Goal: Information Seeking & Learning: Learn about a topic

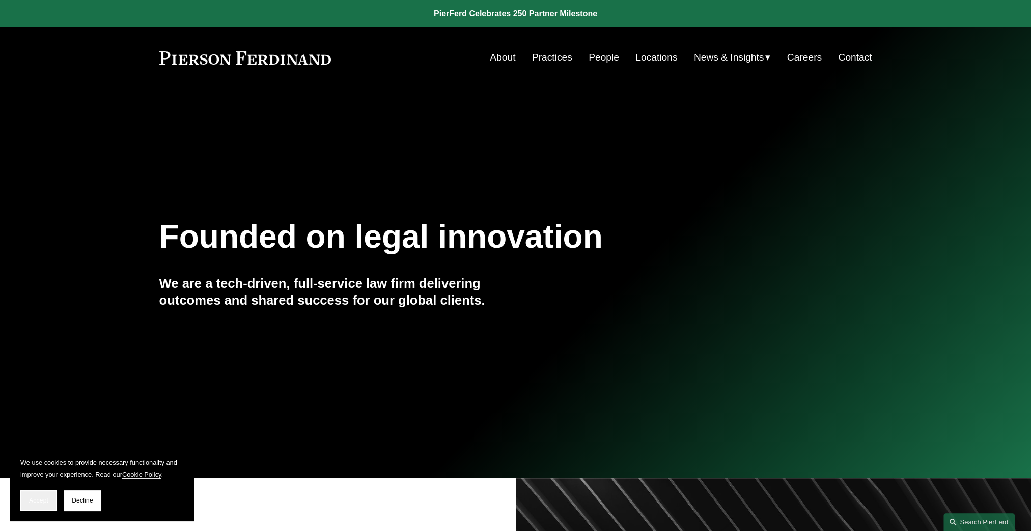
click at [34, 500] on span "Accept" at bounding box center [38, 500] width 19 height 7
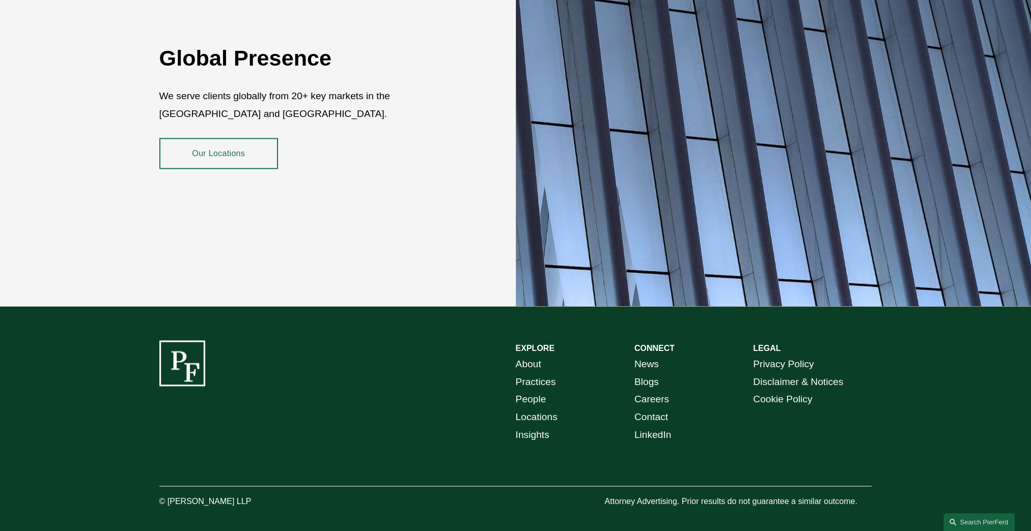
scroll to position [1870, 0]
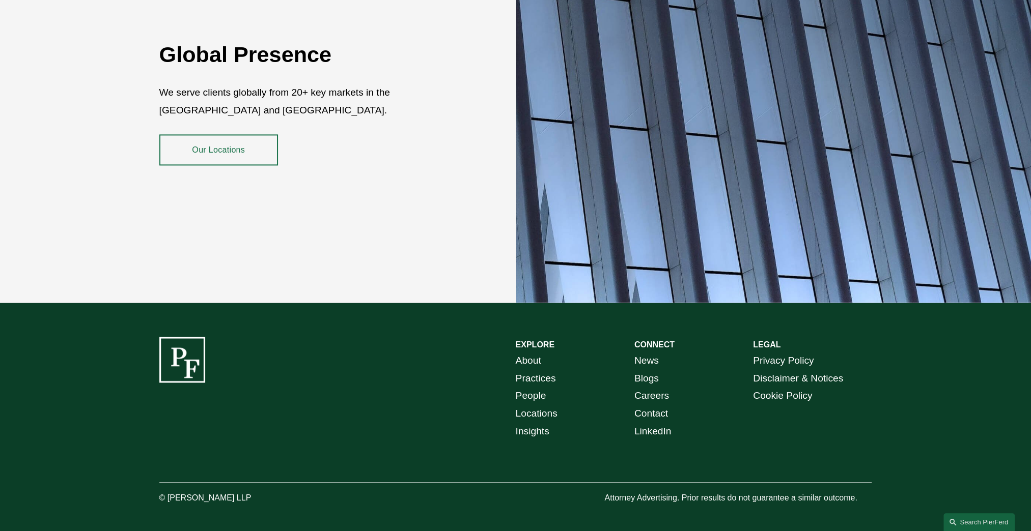
click at [538, 387] on link "People" at bounding box center [531, 396] width 31 height 18
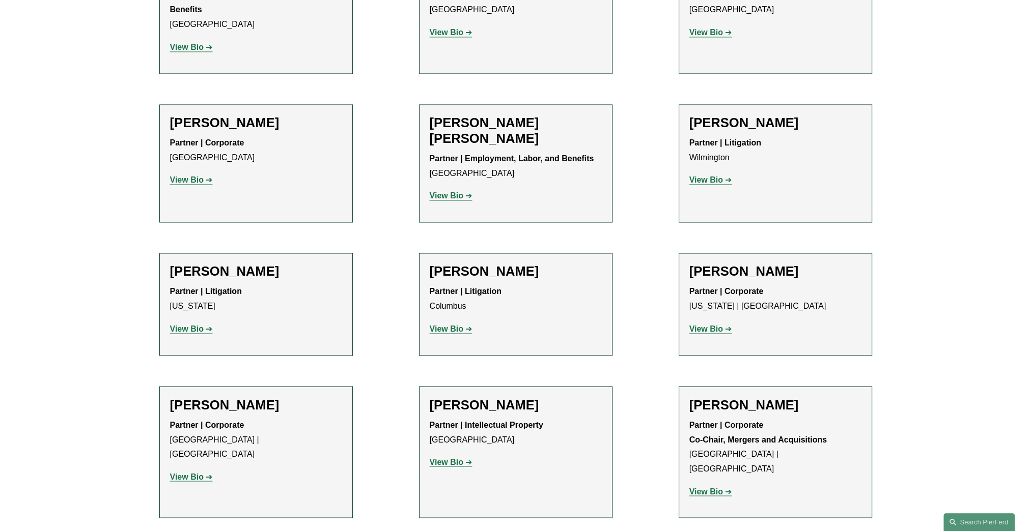
scroll to position [2240, 0]
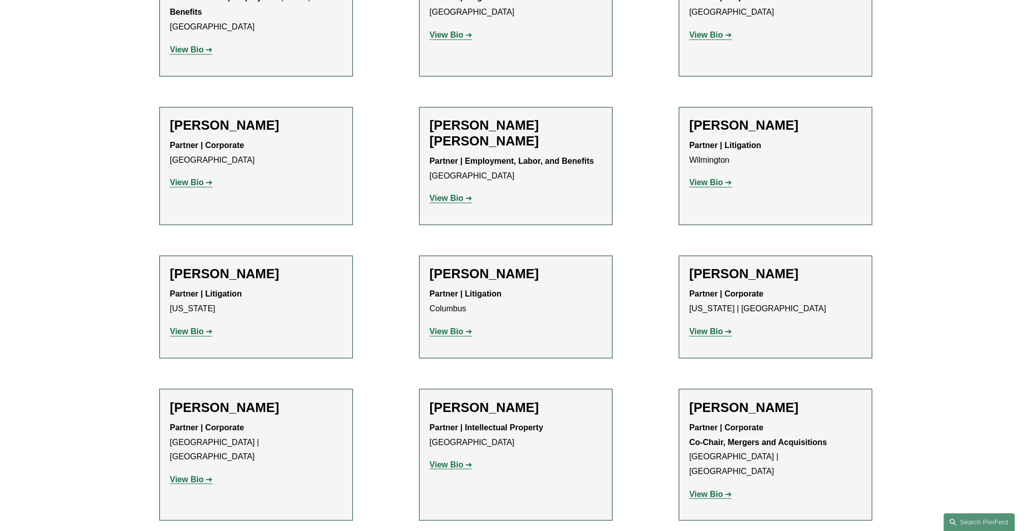
click at [445, 194] on strong "View Bio" at bounding box center [447, 198] width 34 height 9
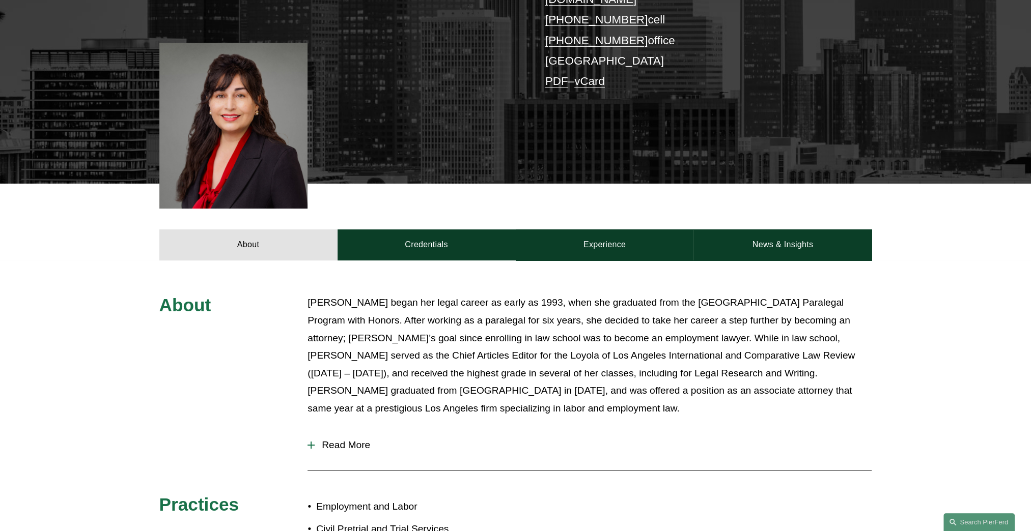
scroll to position [297, 0]
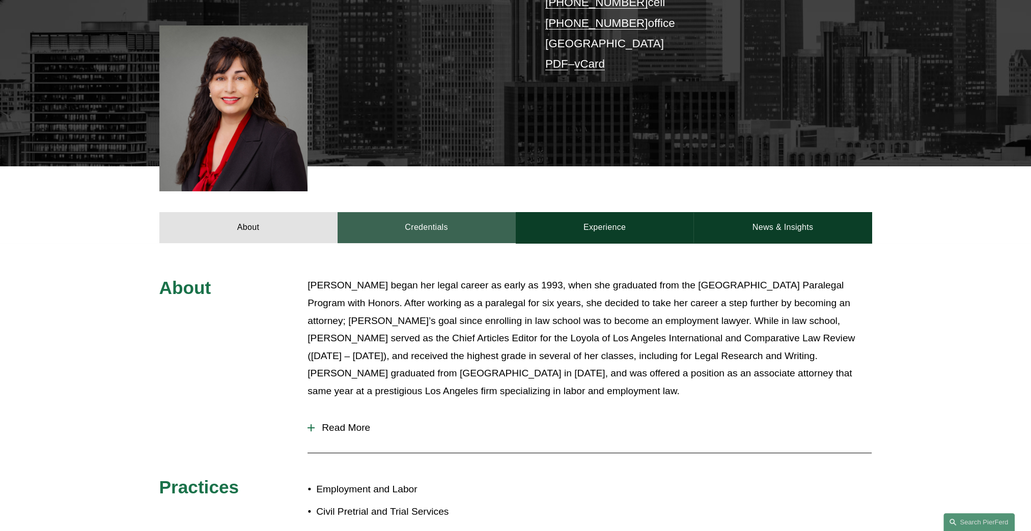
click at [434, 212] on link "Credentials" at bounding box center [427, 227] width 178 height 31
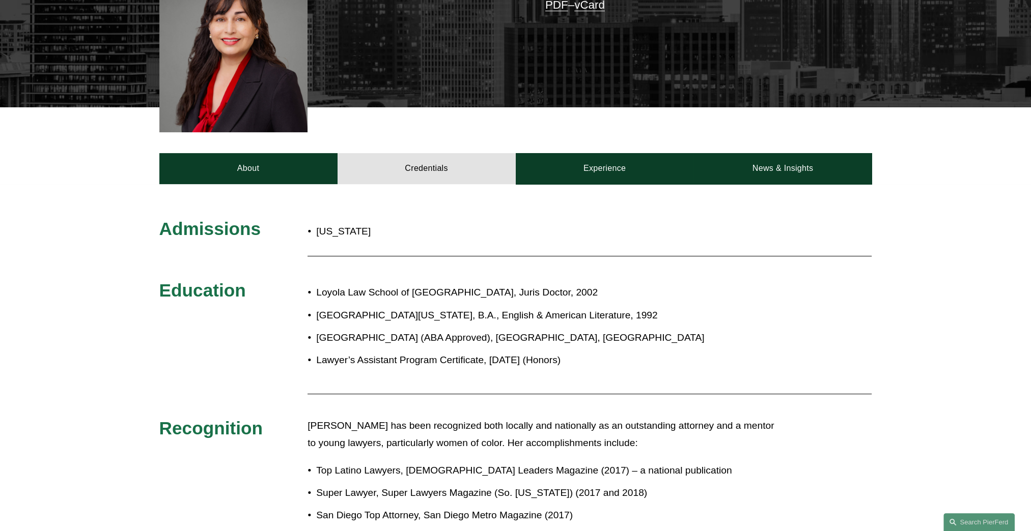
scroll to position [348, 0]
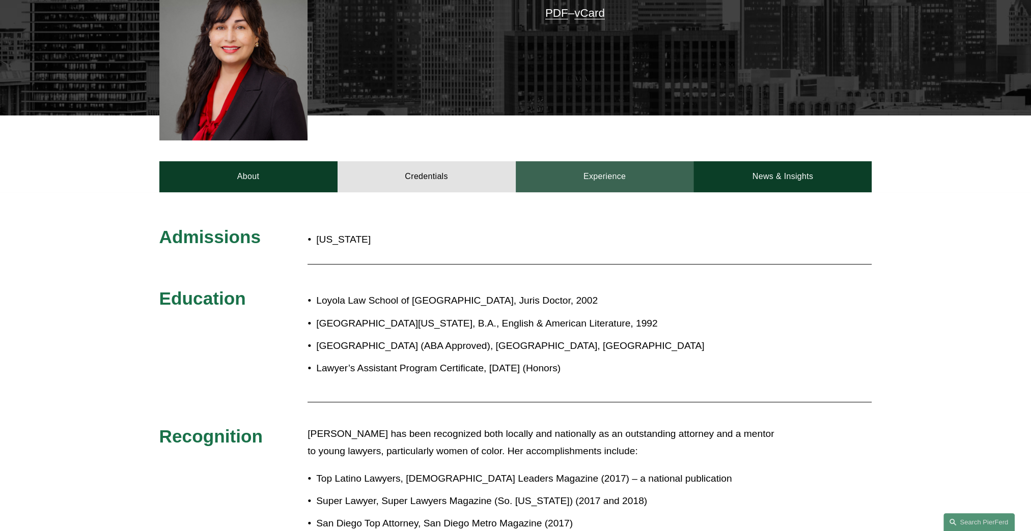
click at [599, 161] on link "Experience" at bounding box center [605, 176] width 178 height 31
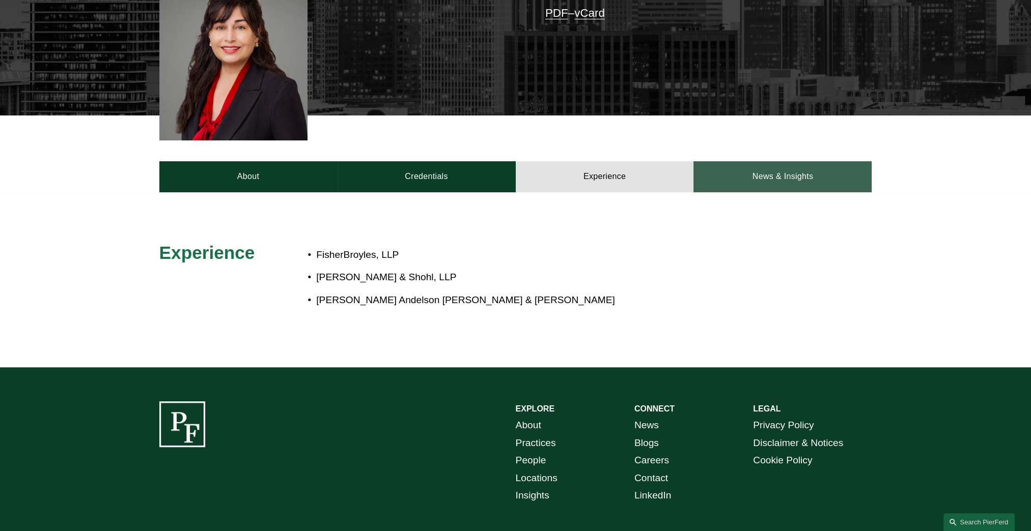
click at [780, 161] on link "News & Insights" at bounding box center [782, 176] width 178 height 31
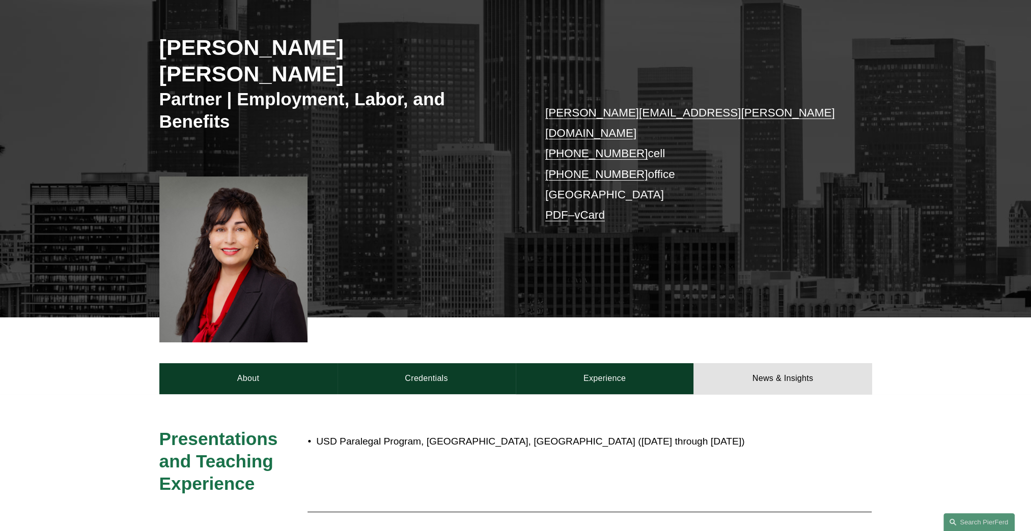
scroll to position [145, 0]
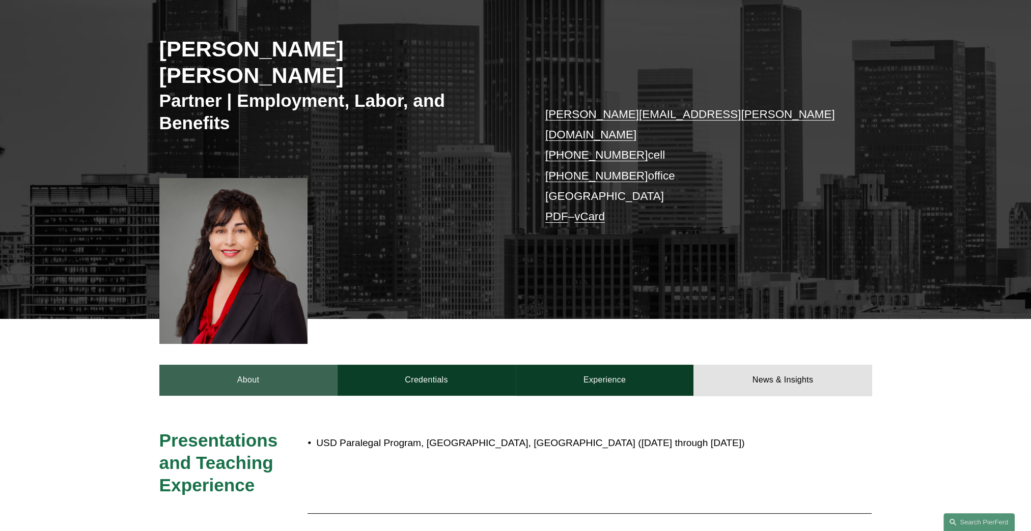
click at [232, 365] on link "About" at bounding box center [248, 380] width 178 height 31
